Goal: Task Accomplishment & Management: Use online tool/utility

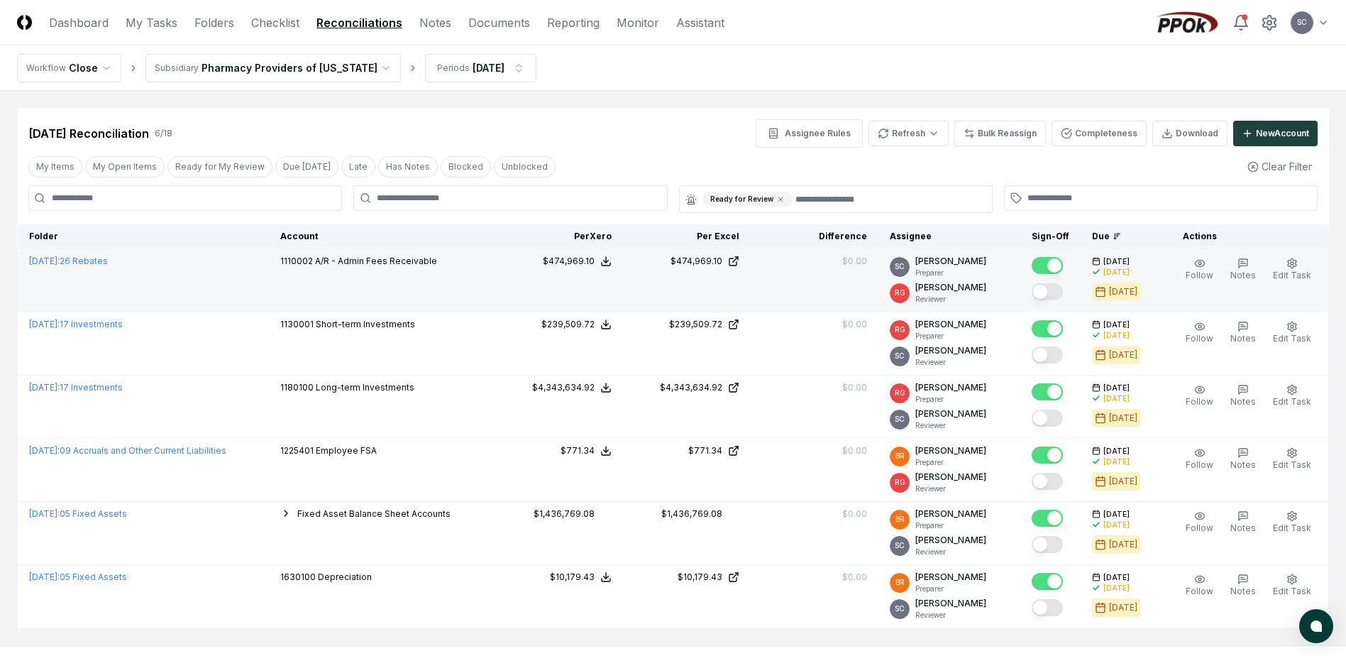
scroll to position [75, 0]
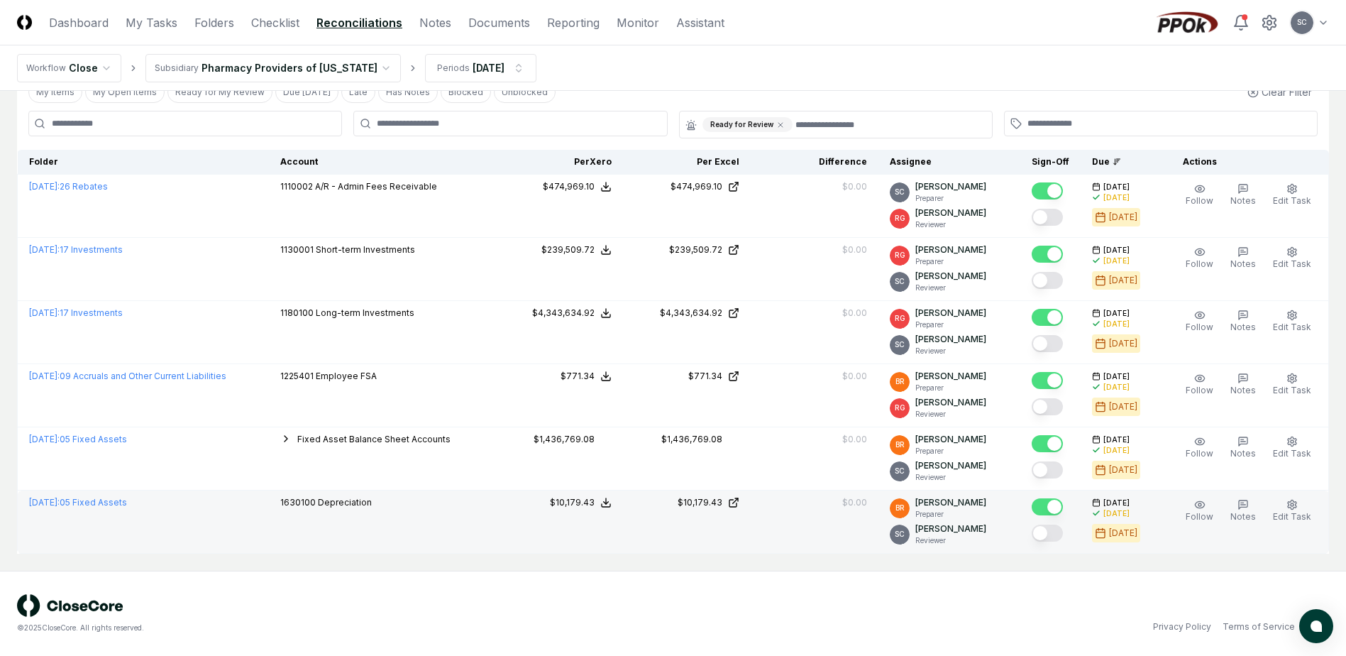
click at [1060, 534] on button "Mark complete" at bounding box center [1047, 532] width 31 height 17
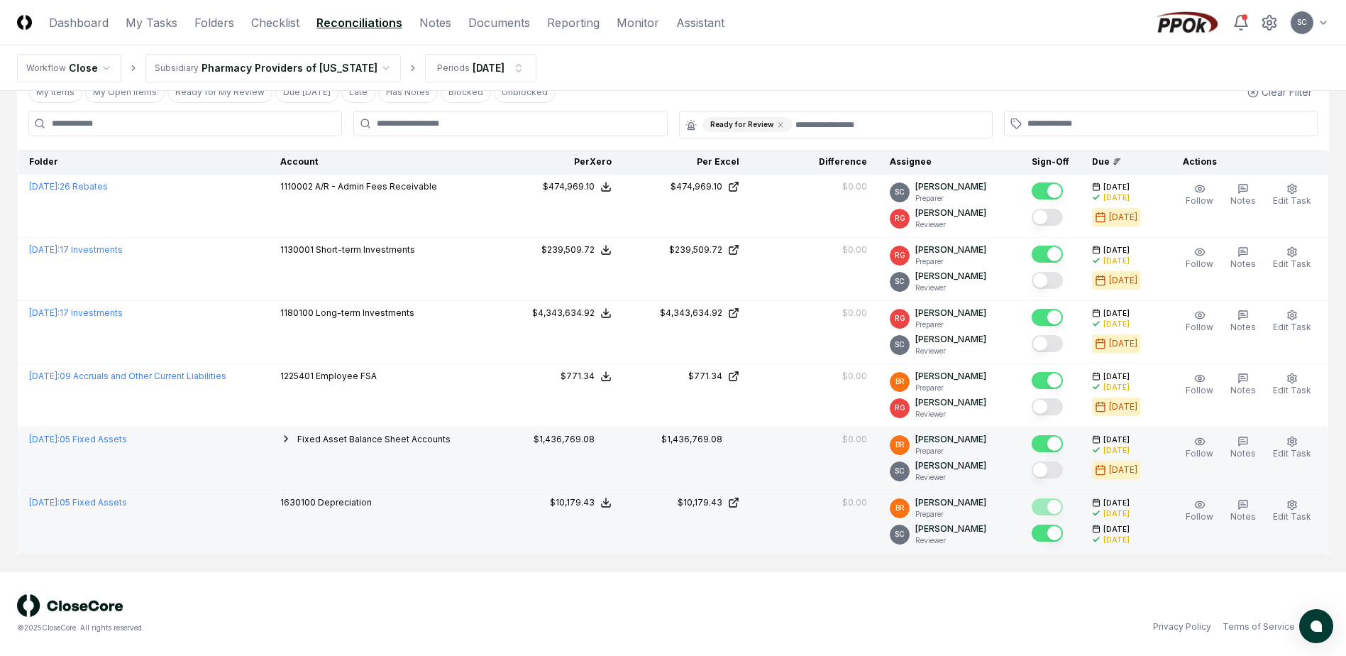
click at [1058, 470] on button "Mark complete" at bounding box center [1047, 469] width 31 height 17
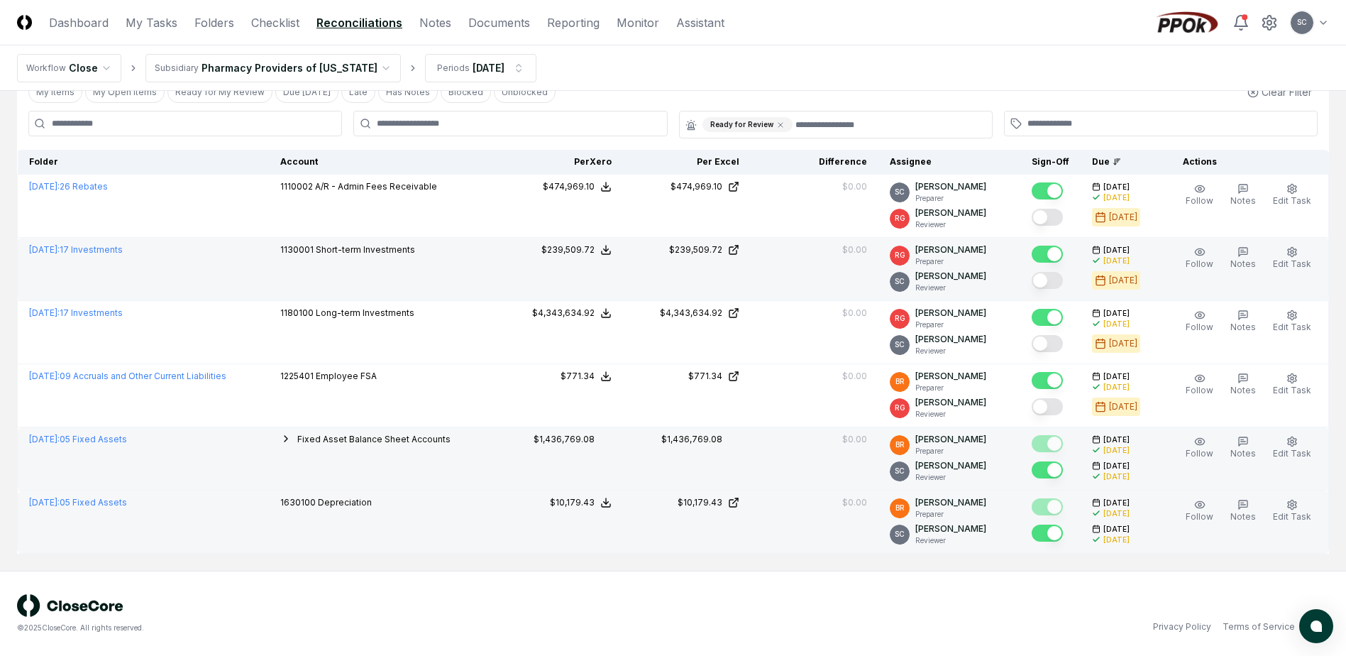
click at [1063, 278] on button "Mark complete" at bounding box center [1047, 280] width 31 height 17
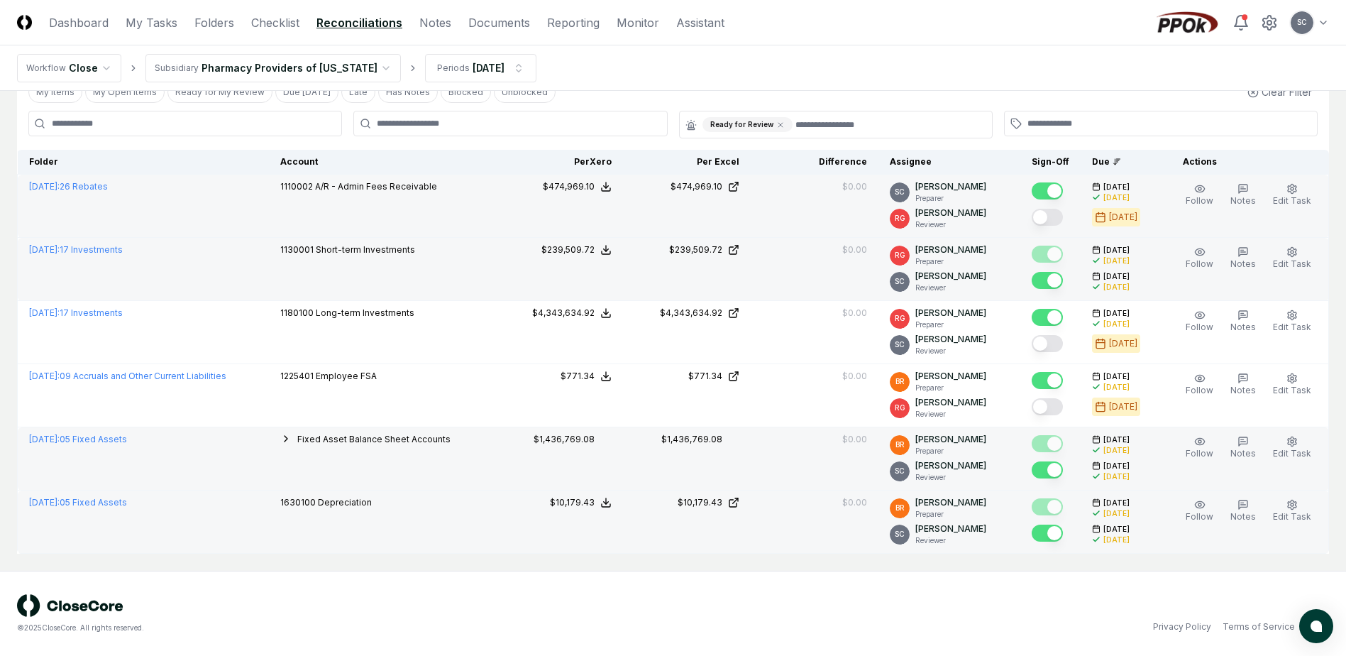
click at [1063, 219] on button "Mark complete" at bounding box center [1047, 217] width 31 height 17
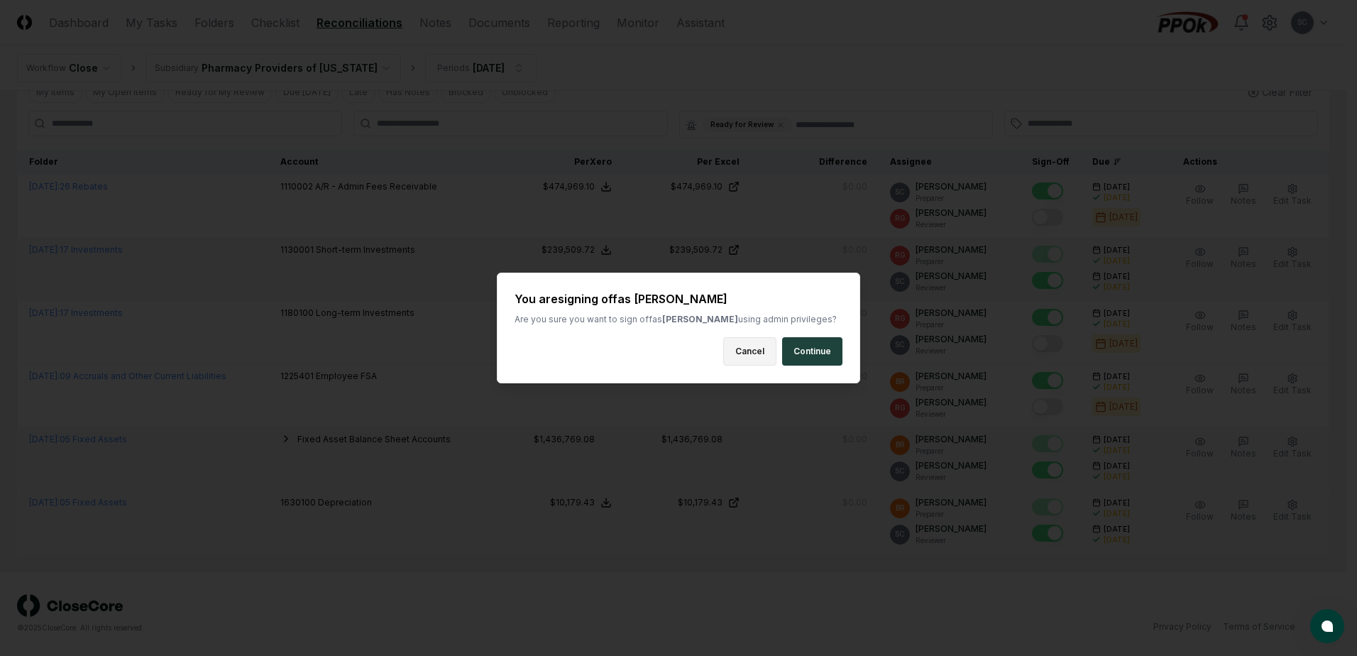
click at [752, 355] on button "Cancel" at bounding box center [749, 351] width 53 height 28
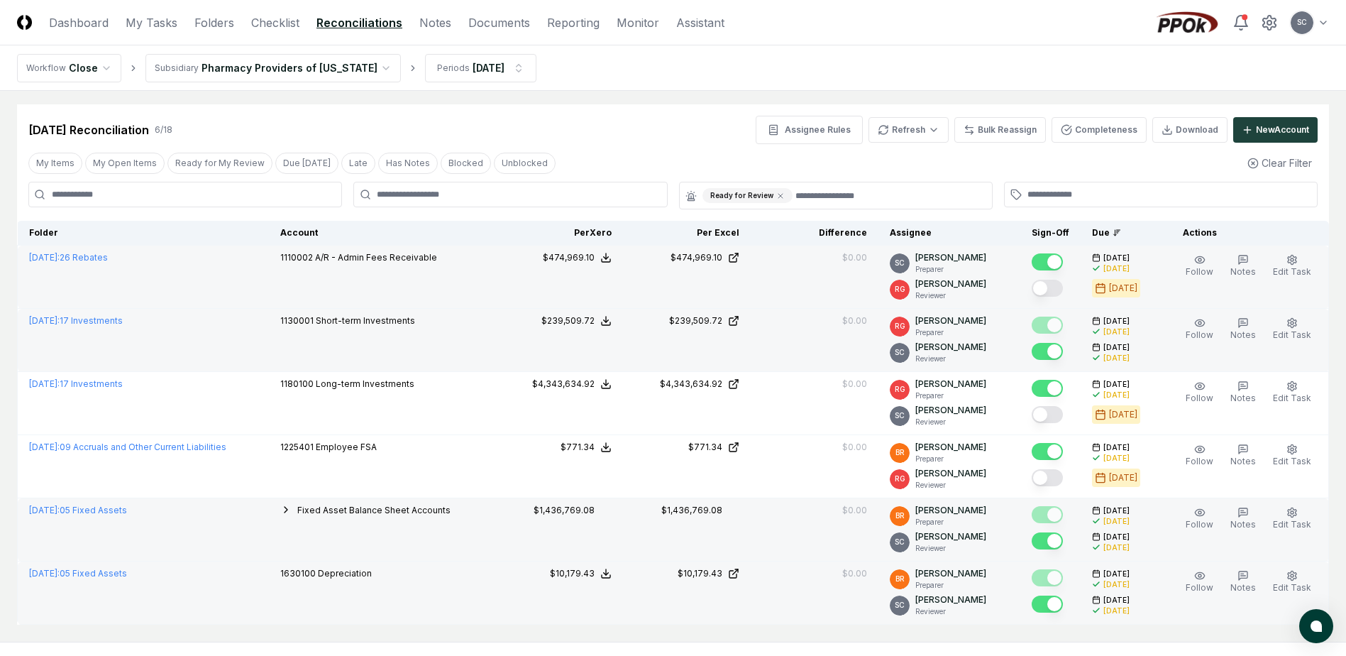
scroll to position [0, 0]
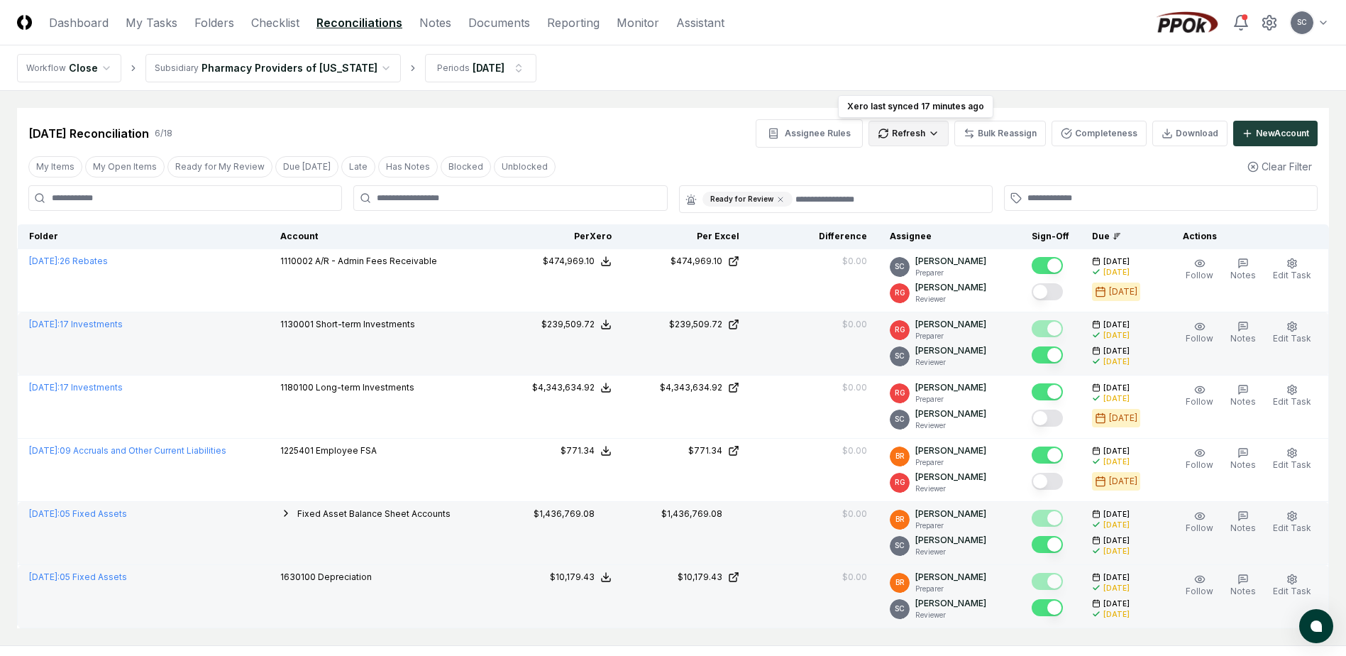
click at [905, 135] on html "CloseCore Dashboard My Tasks Folders Checklist Reconciliations Notes Documents …" at bounding box center [673, 365] width 1346 height 730
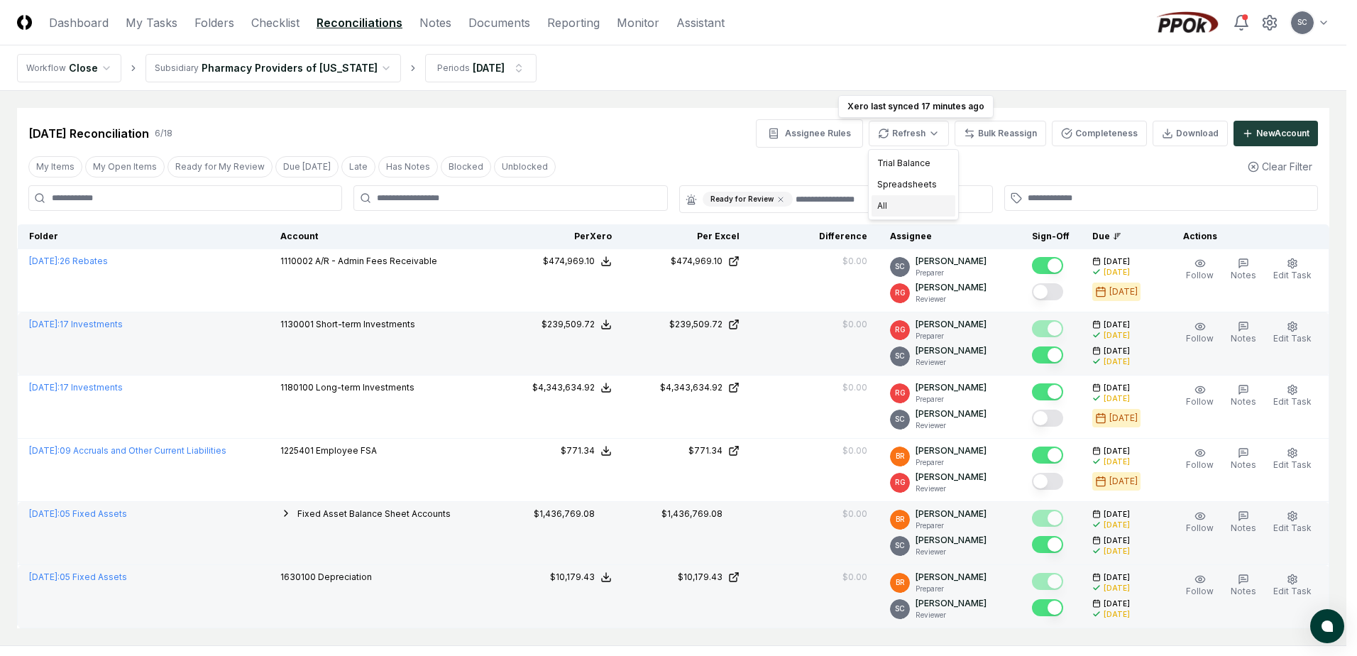
click at [886, 209] on div "All" at bounding box center [914, 205] width 84 height 21
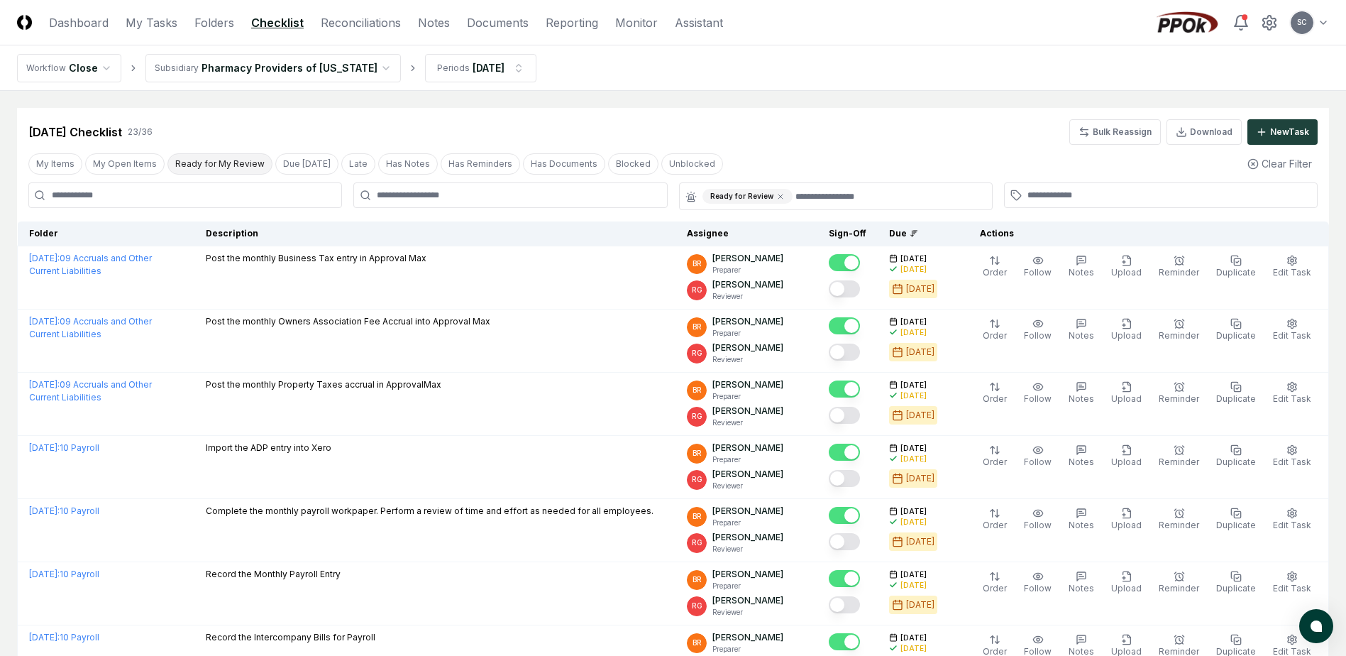
click at [210, 165] on button "Ready for My Review" at bounding box center [219, 163] width 105 height 21
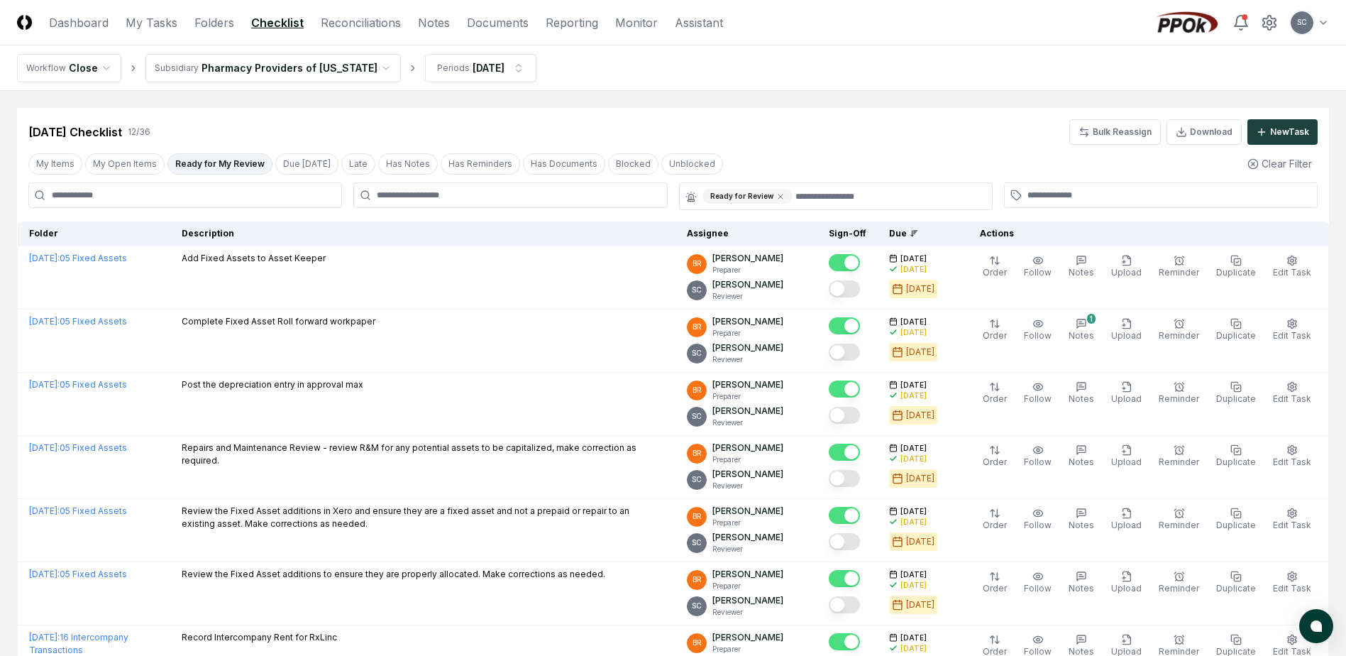
click at [351, 3] on header "CloseCore Dashboard My Tasks Folders Checklist Reconciliations Notes Documents …" at bounding box center [673, 22] width 1346 height 45
click at [350, 20] on link "Reconciliations" at bounding box center [361, 22] width 80 height 17
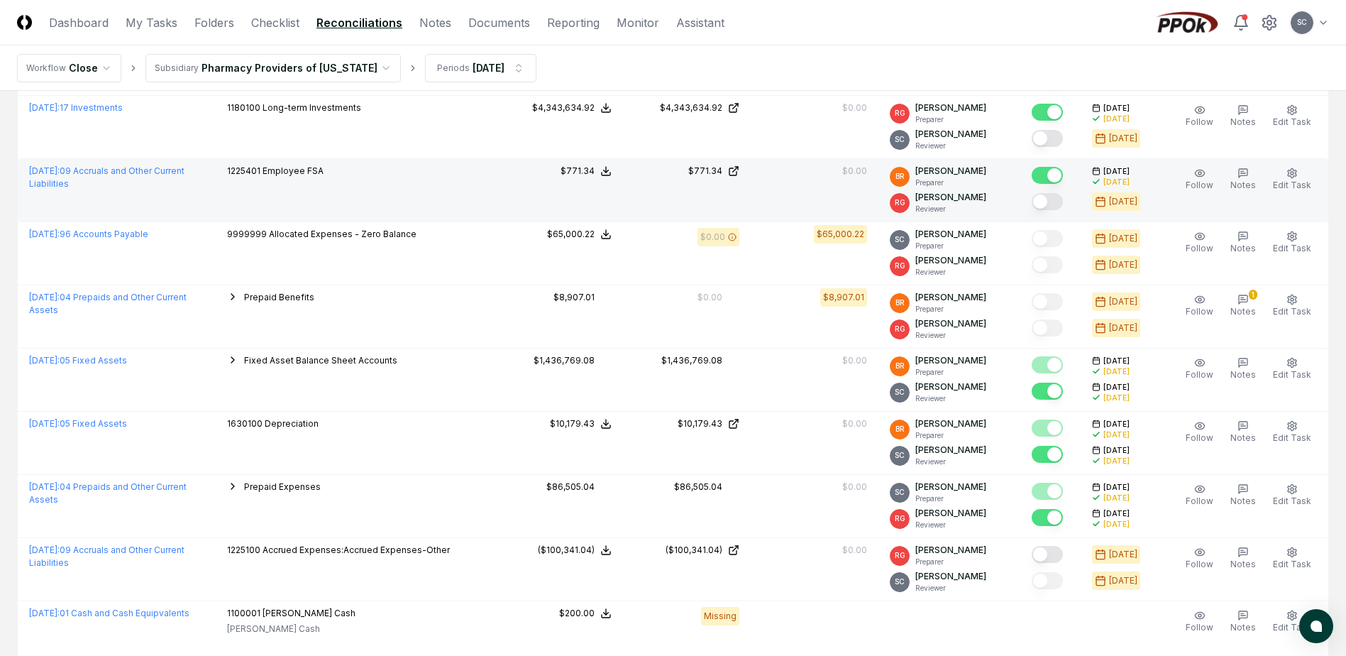
scroll to position [830, 0]
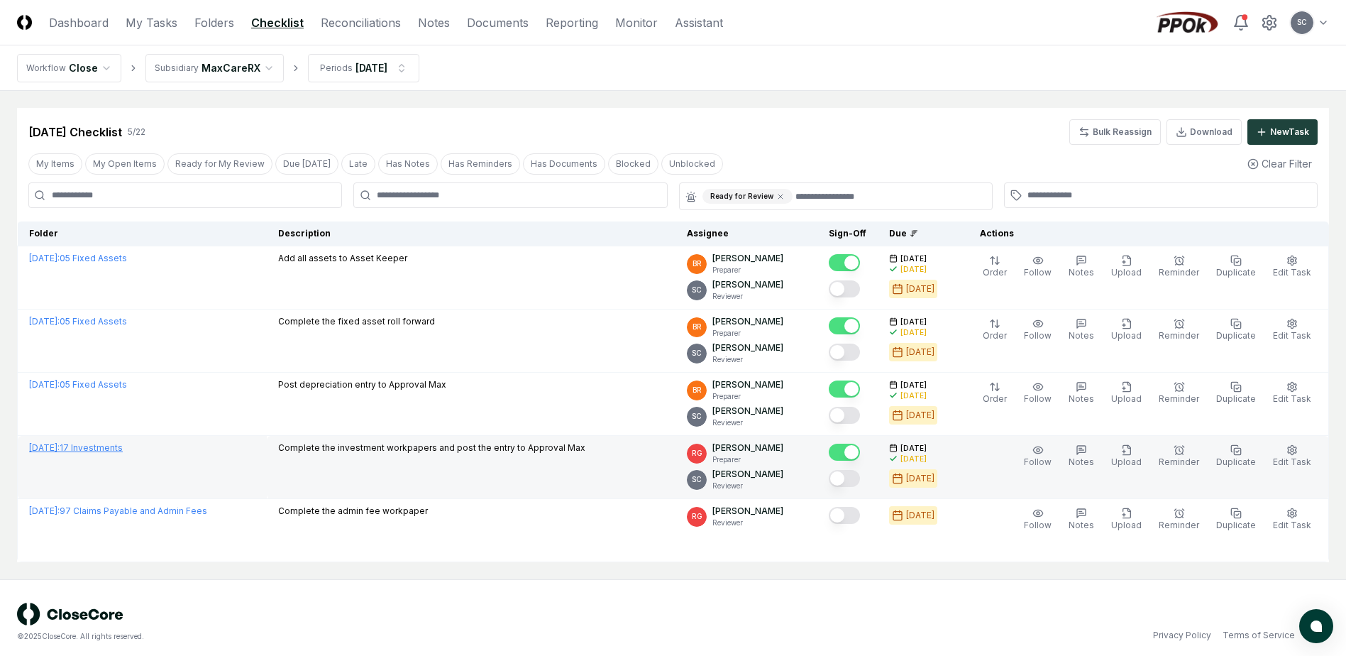
click at [94, 446] on link "[DATE] : 17 Investments" at bounding box center [76, 447] width 94 height 11
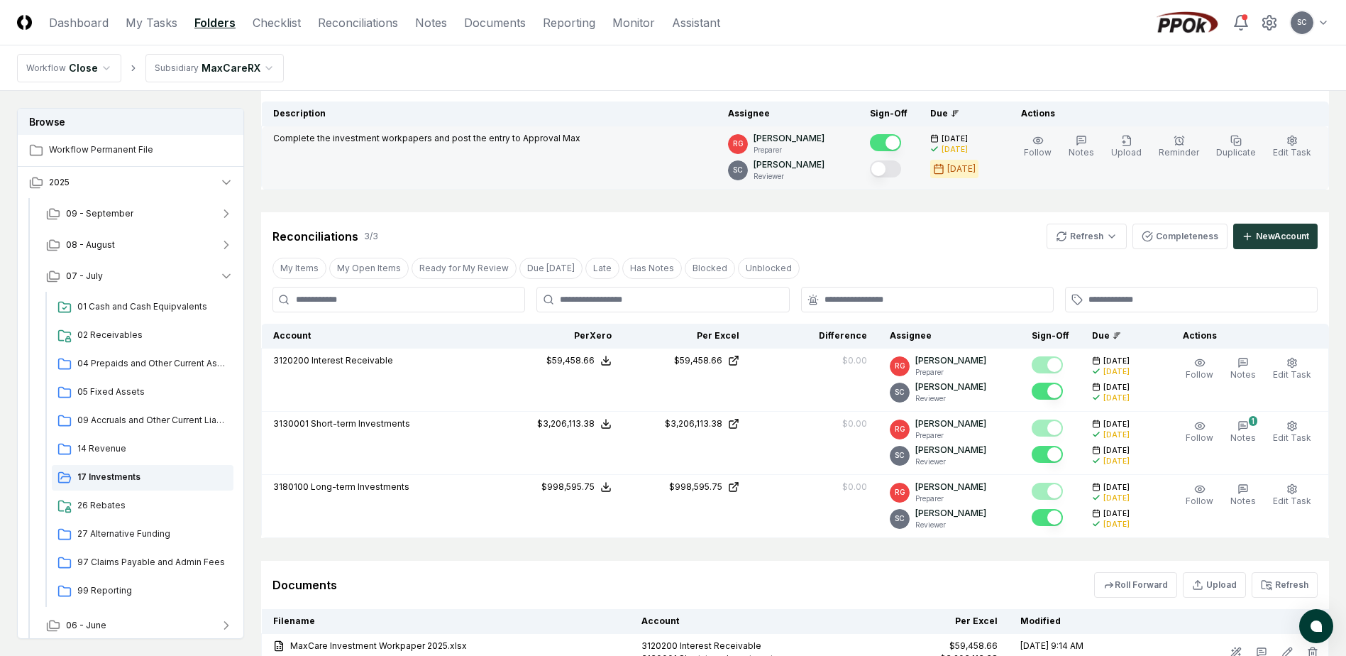
scroll to position [142, 0]
click at [901, 170] on button "Mark complete" at bounding box center [885, 167] width 31 height 17
click at [287, 17] on link "Checklist" at bounding box center [277, 22] width 48 height 17
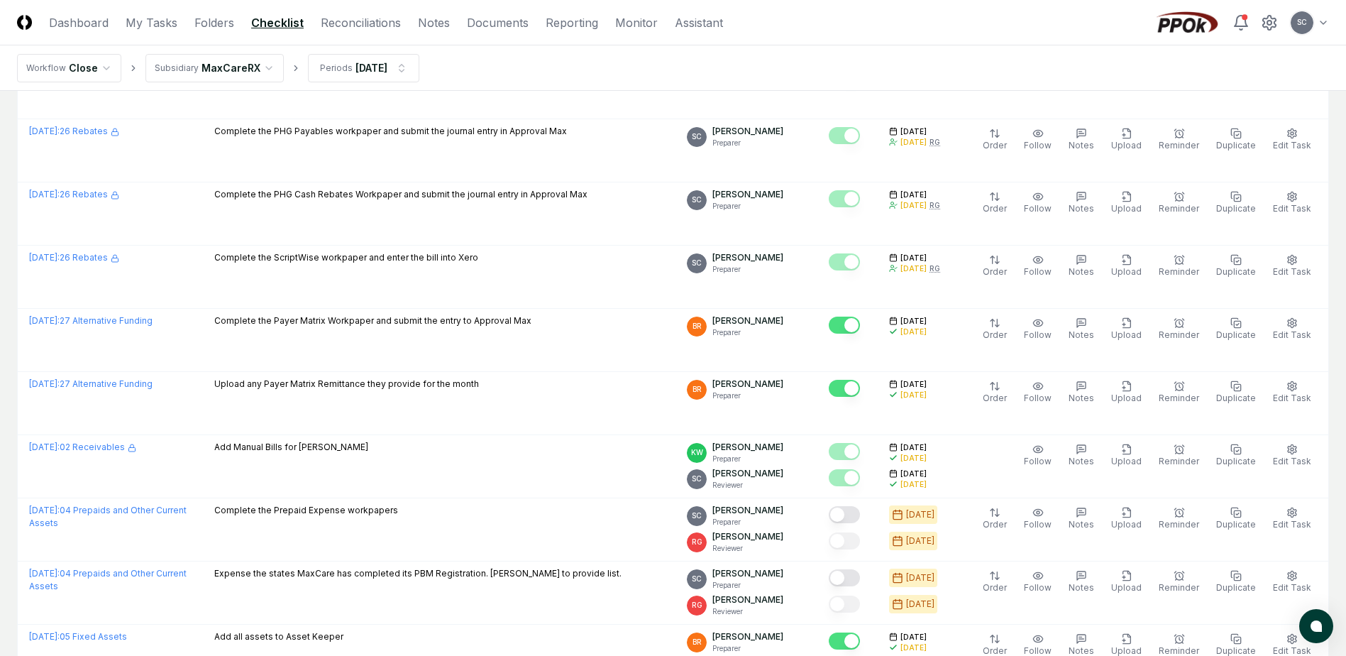
scroll to position [284, 0]
